Goal: Information Seeking & Learning: Learn about a topic

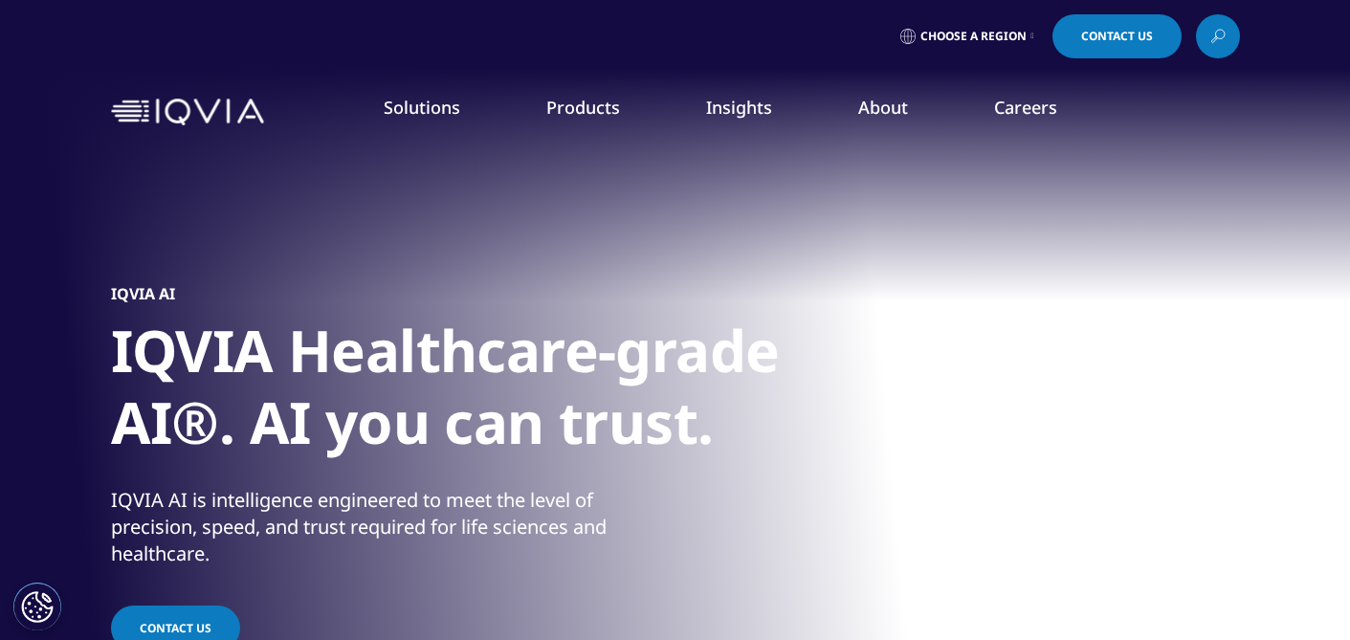
click at [670, 362] on h1 "IQVIA Healthcare-grade AI®. AI you can trust." at bounding box center [470, 392] width 718 height 155
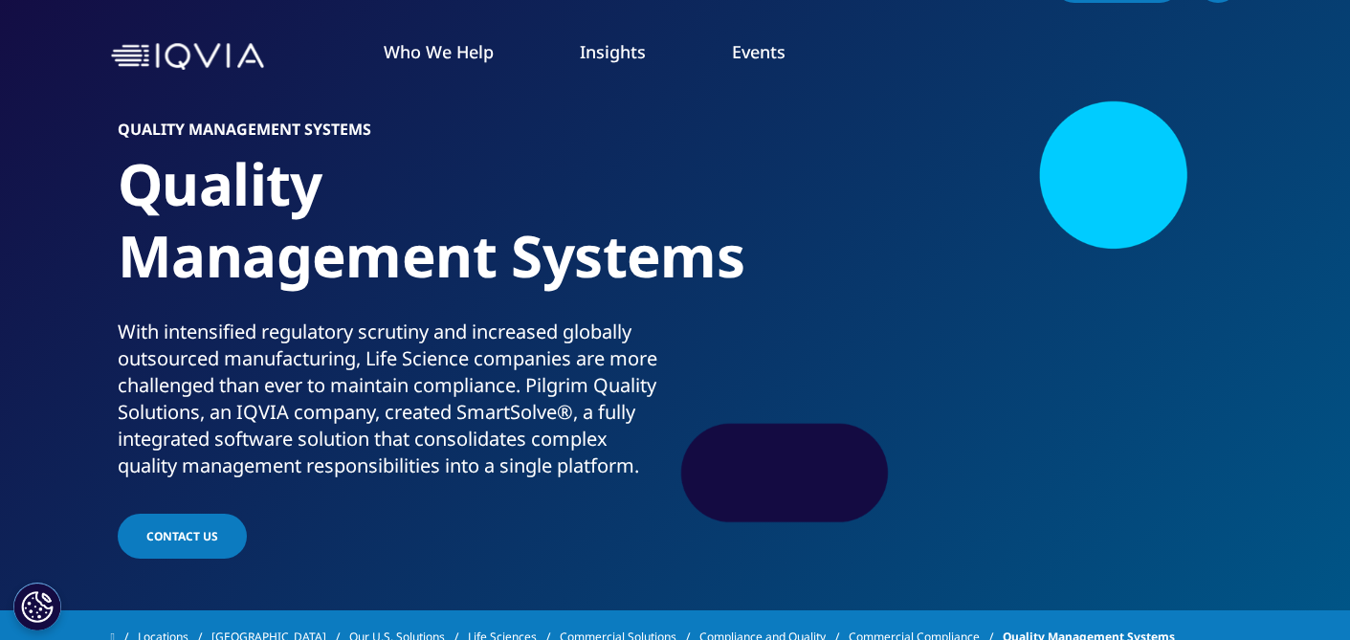
scroll to position [58, 0]
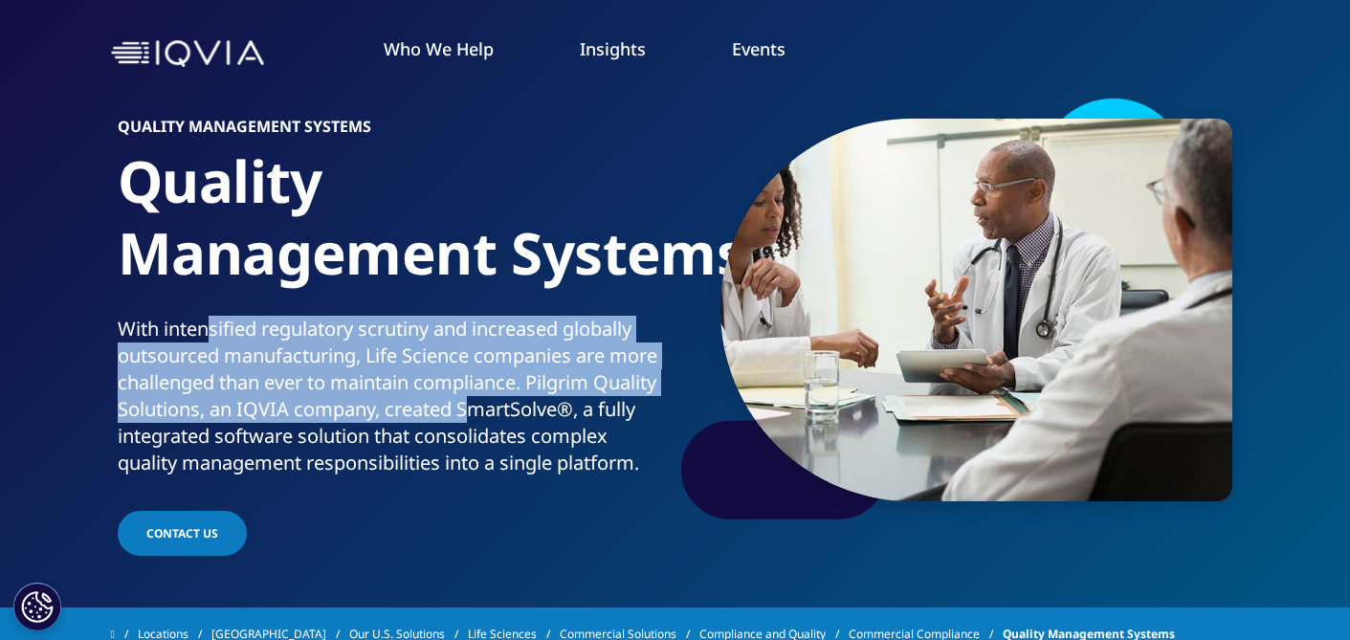
drag, startPoint x: 214, startPoint y: 337, endPoint x: 474, endPoint y: 412, distance: 269.9
click at [474, 412] on div "With intensified regulatory scrutiny and increased globally outsourced manufact…" at bounding box center [393, 396] width 550 height 161
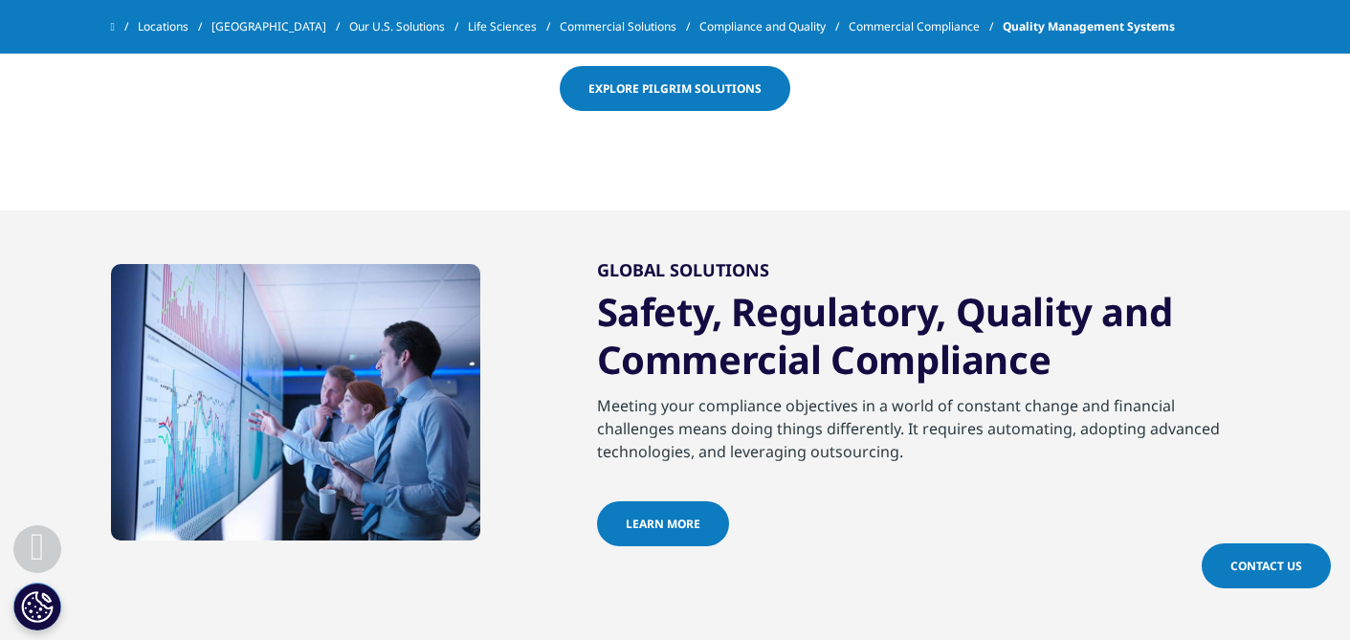
scroll to position [1151, 0]
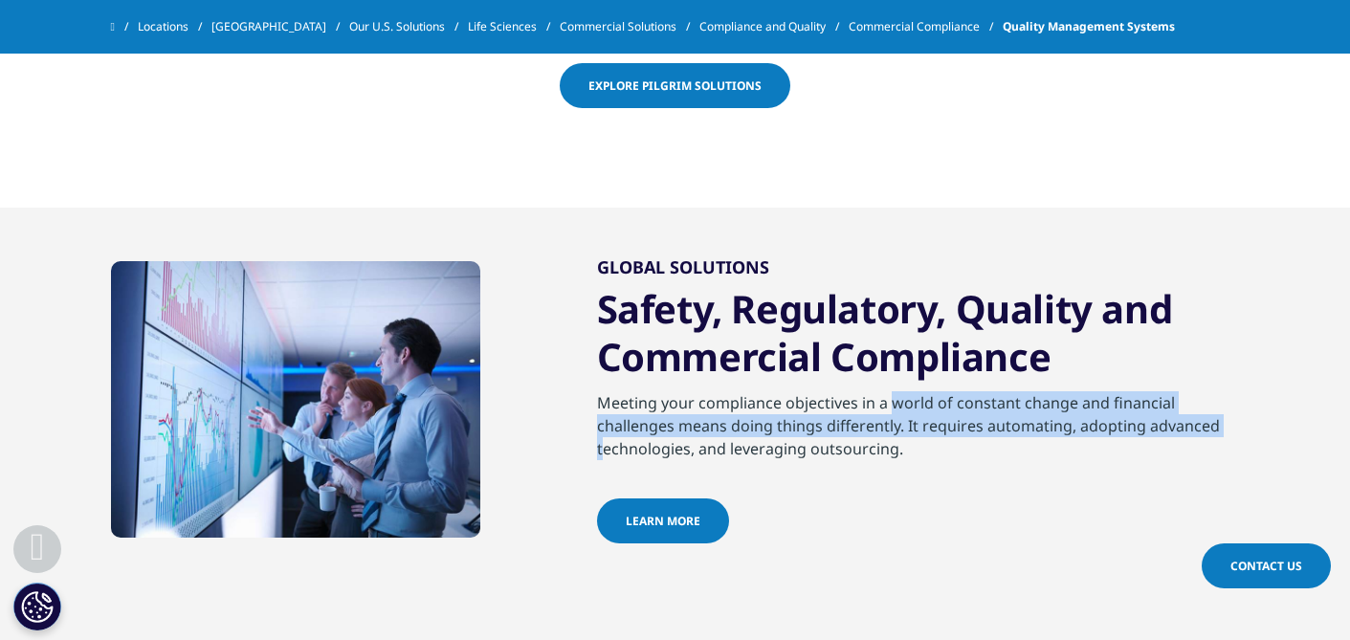
drag, startPoint x: 625, startPoint y: 386, endPoint x: 944, endPoint y: 393, distance: 318.8
click at [944, 393] on div "Meeting your compliance objectives in a world of constant change and financial …" at bounding box center [918, 444] width 643 height 107
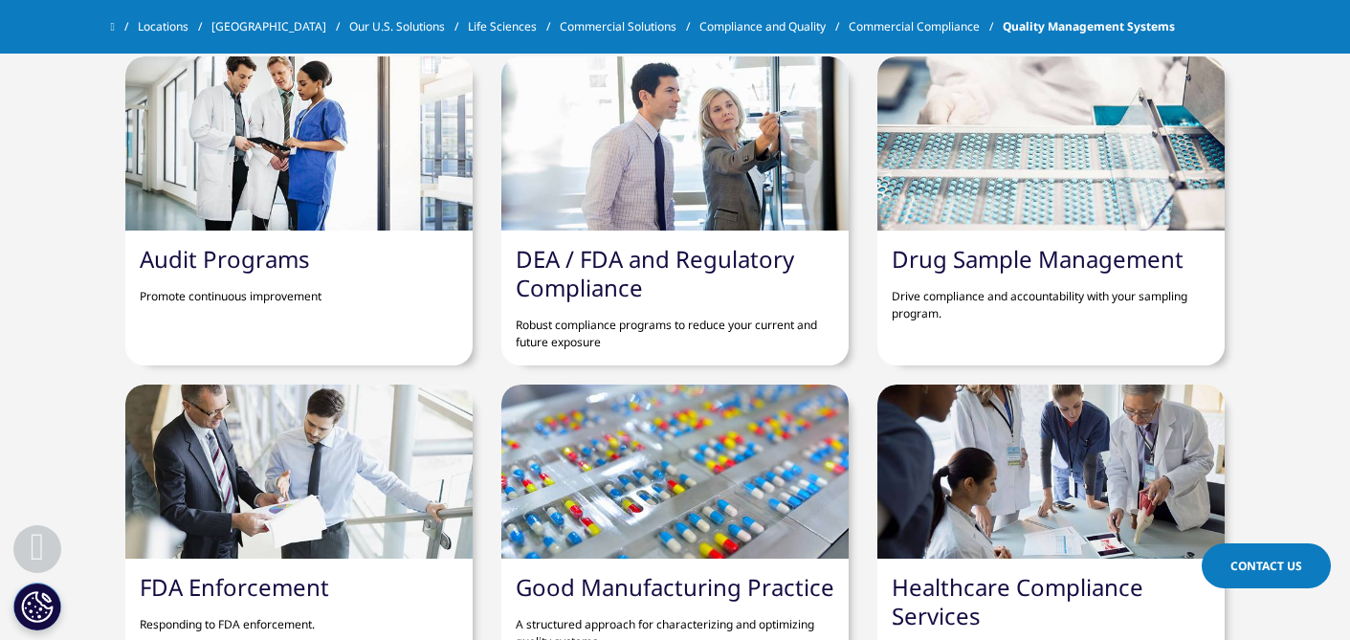
scroll to position [1802, 0]
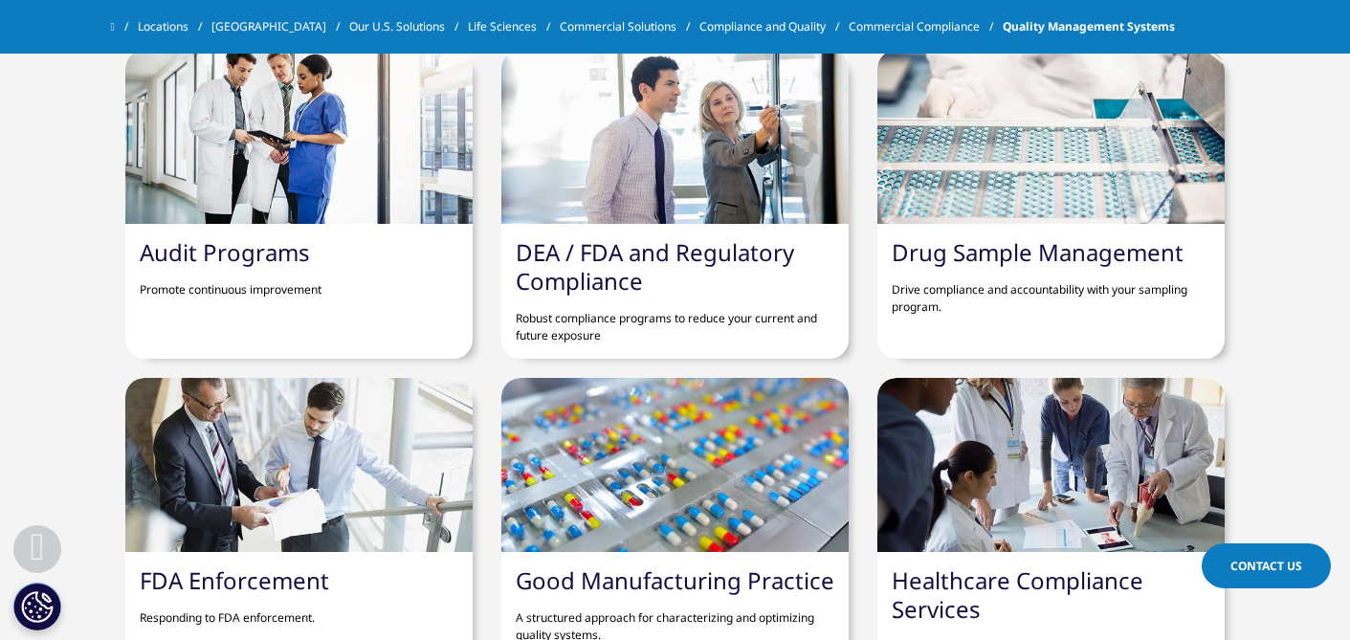
click at [660, 236] on link "DEA / FDA and Regulatory Compliance" at bounding box center [655, 266] width 279 height 60
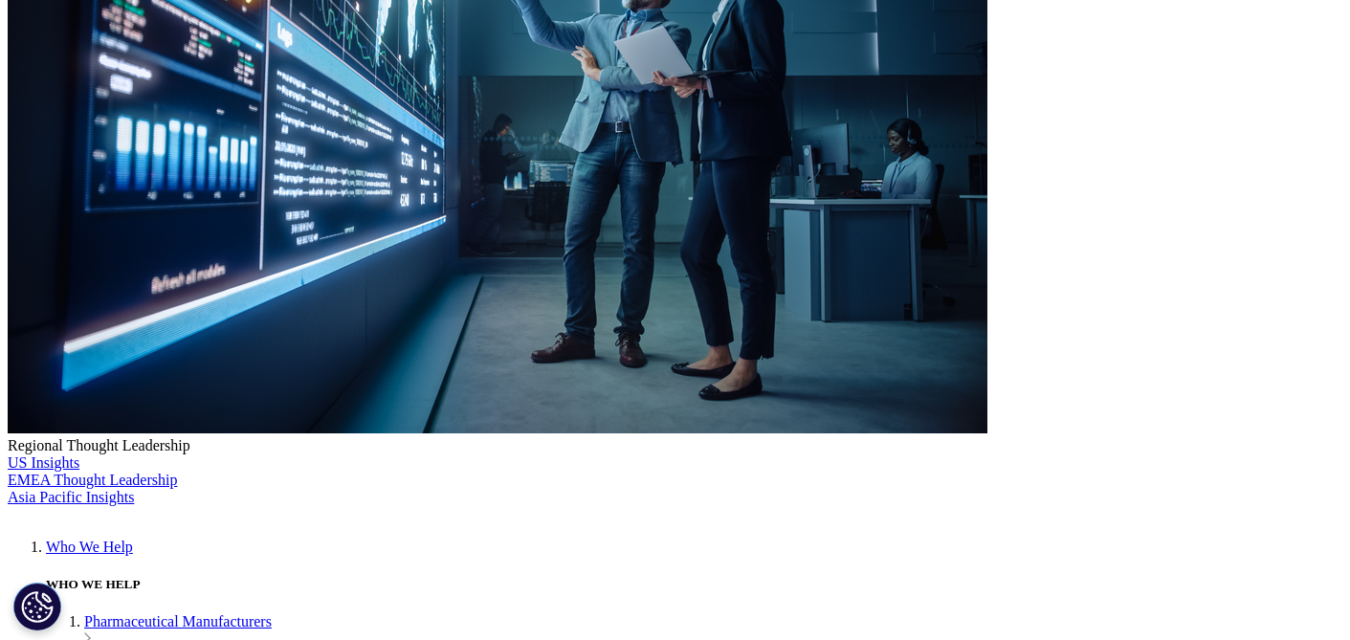
scroll to position [484, 0]
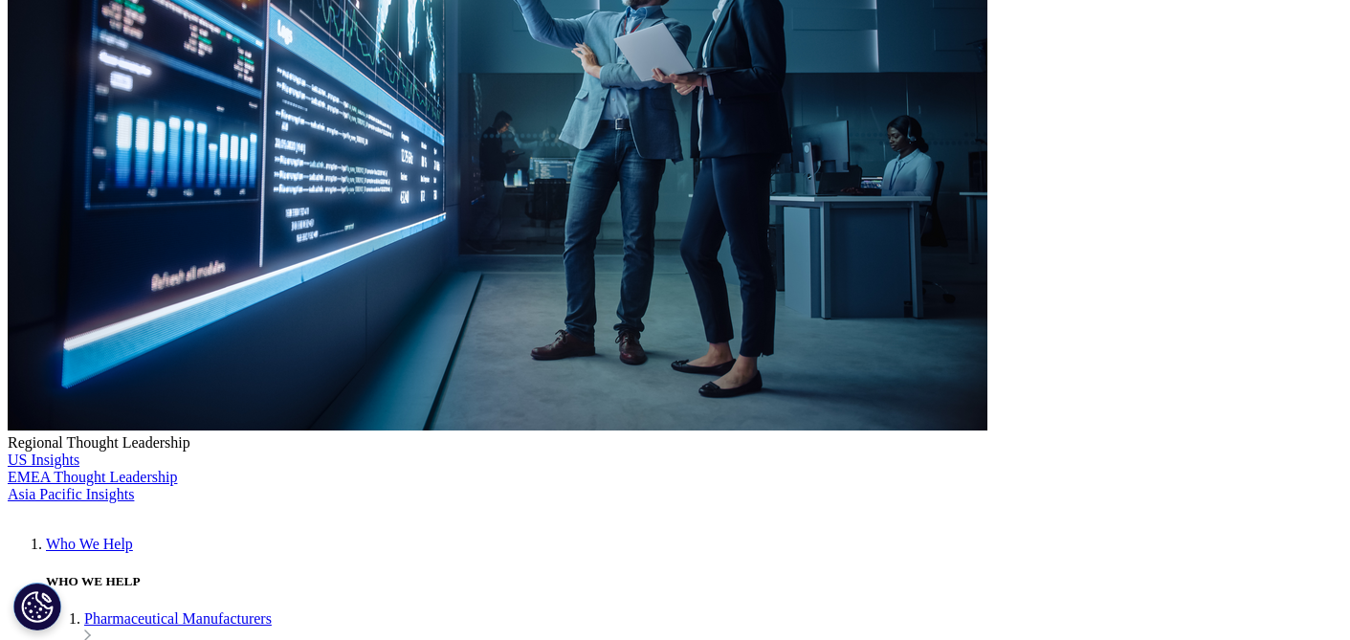
drag, startPoint x: 461, startPoint y: 293, endPoint x: 738, endPoint y: 295, distance: 276.6
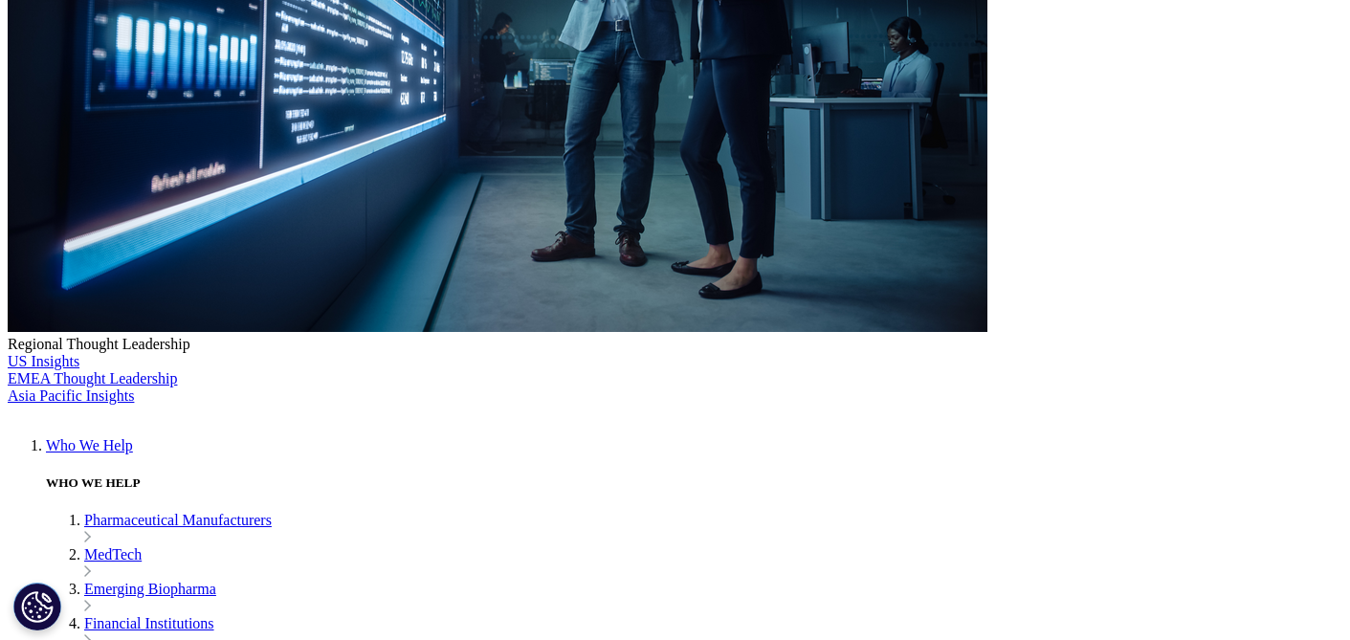
scroll to position [588, 0]
